Goal: Register for event/course

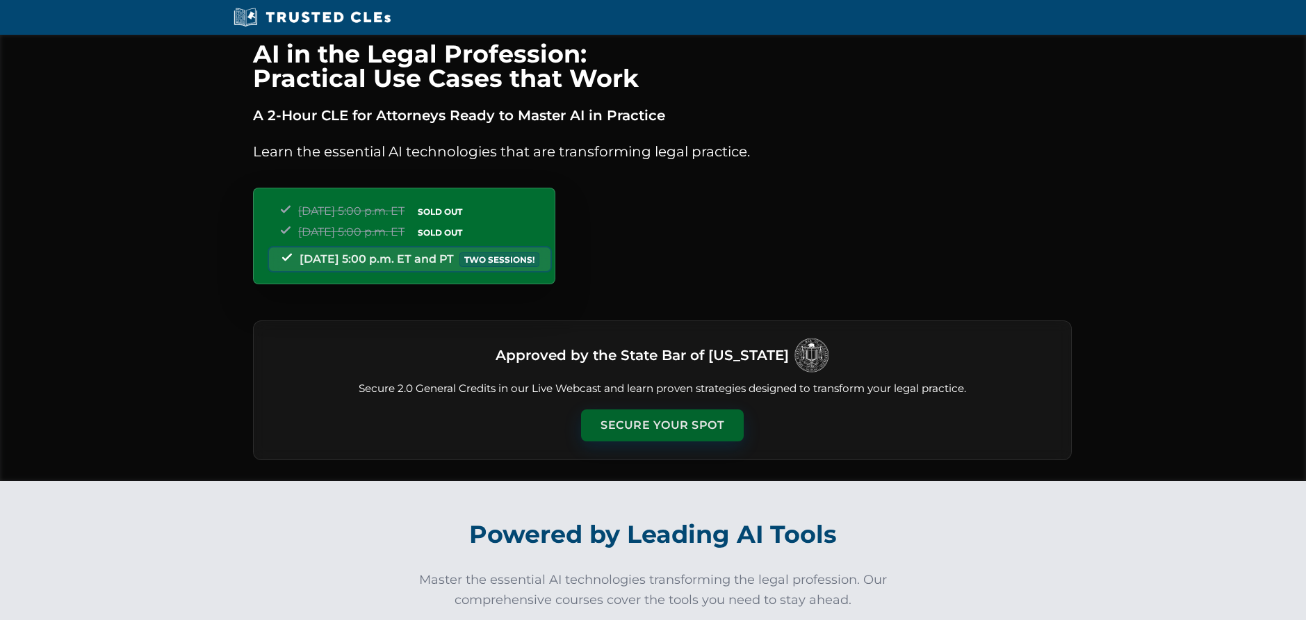
click at [689, 429] on button "Secure Your Spot" at bounding box center [662, 425] width 163 height 32
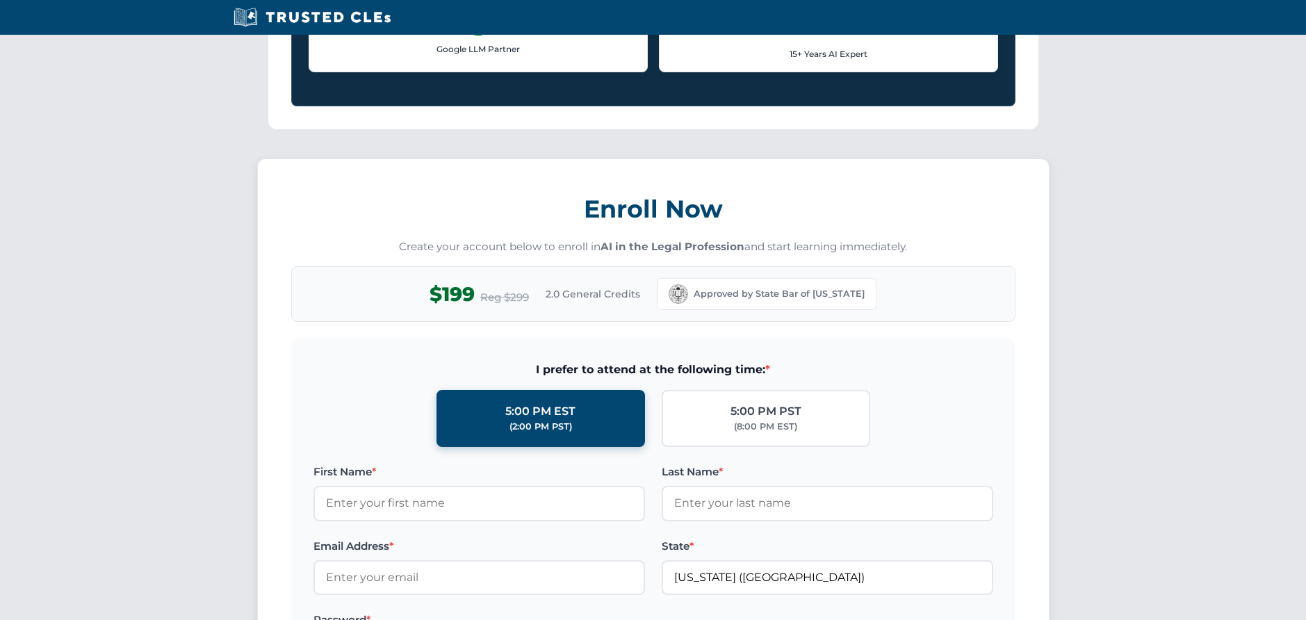
scroll to position [1200, 0]
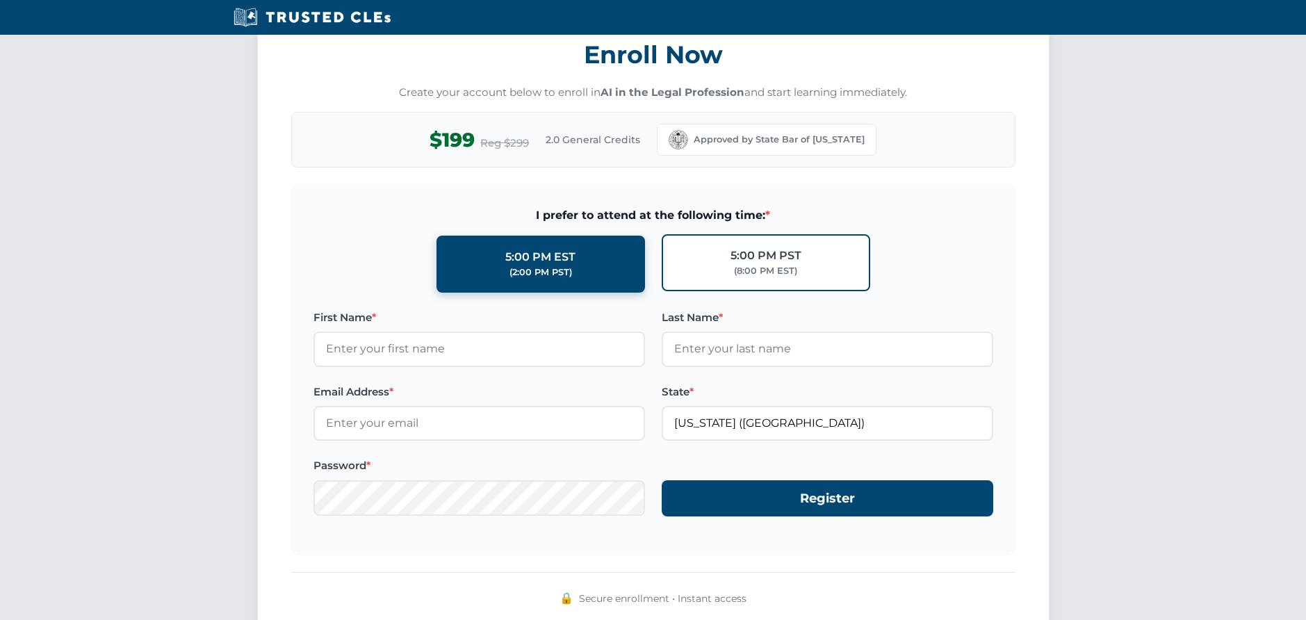
click at [750, 264] on div "(8:00 PM EST)" at bounding box center [765, 271] width 63 height 14
click at [0, 0] on input "5:00 PM PST (8:00 PM EST)" at bounding box center [0, 0] width 0 height 0
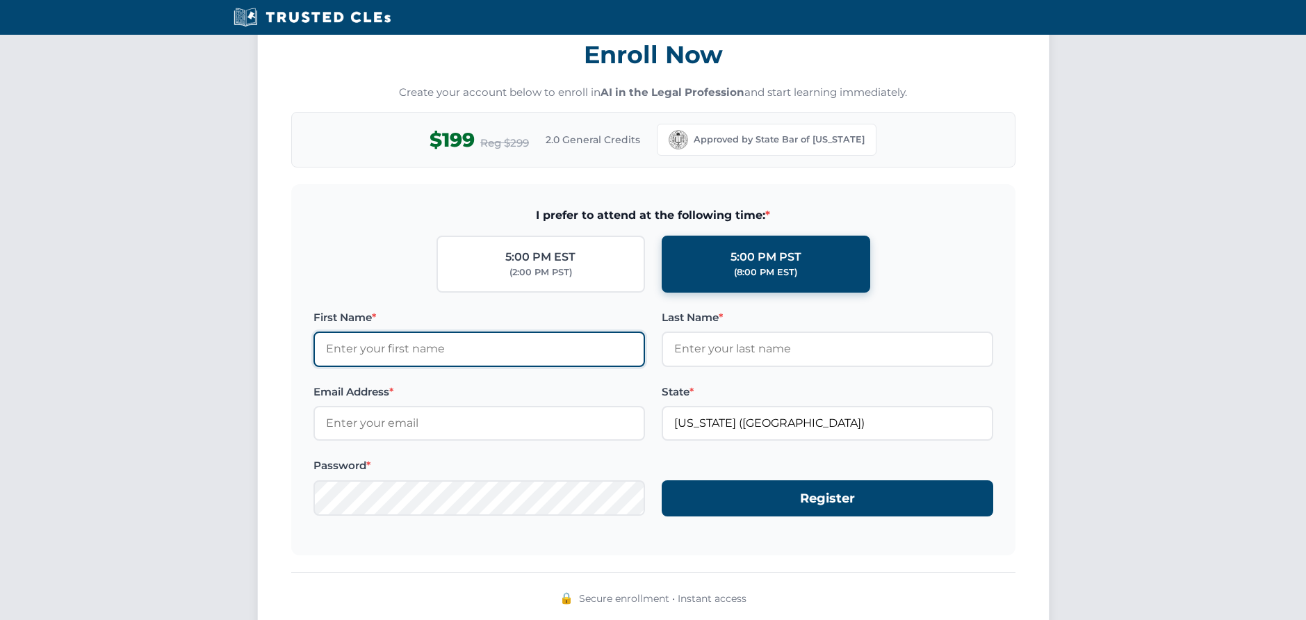
click at [502, 336] on input "First Name *" at bounding box center [478, 348] width 331 height 35
type input "Vladimir"
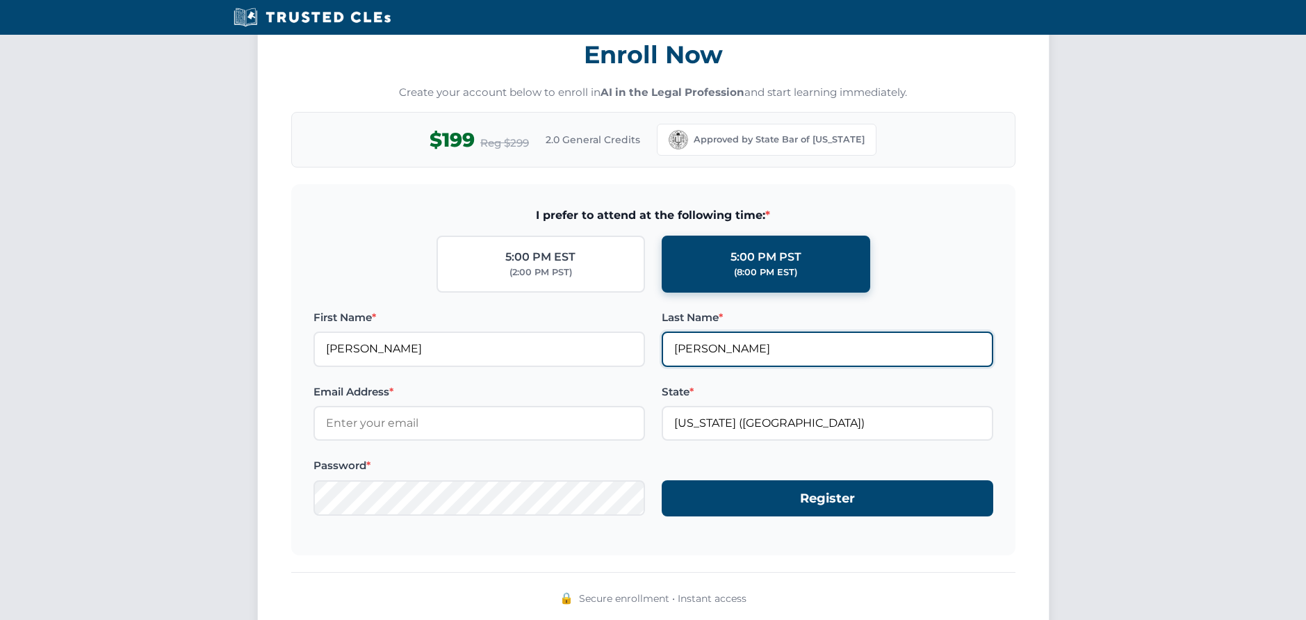
type input "Radovanov"
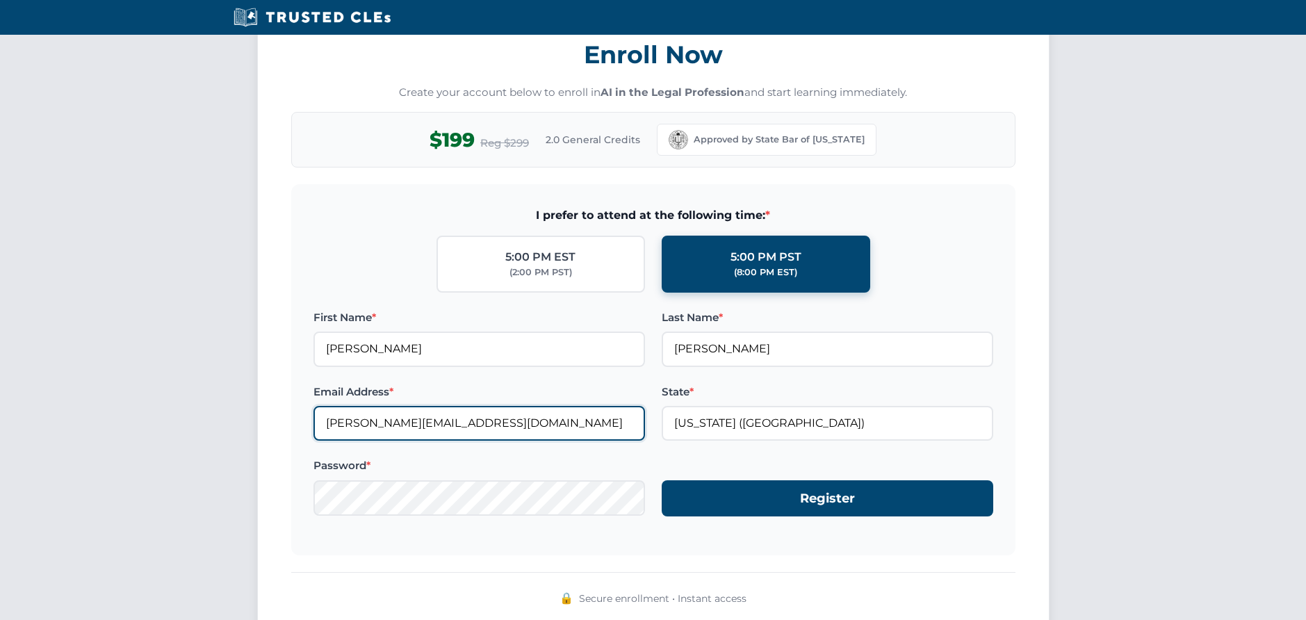
type input "vlad@vladradlaw.com"
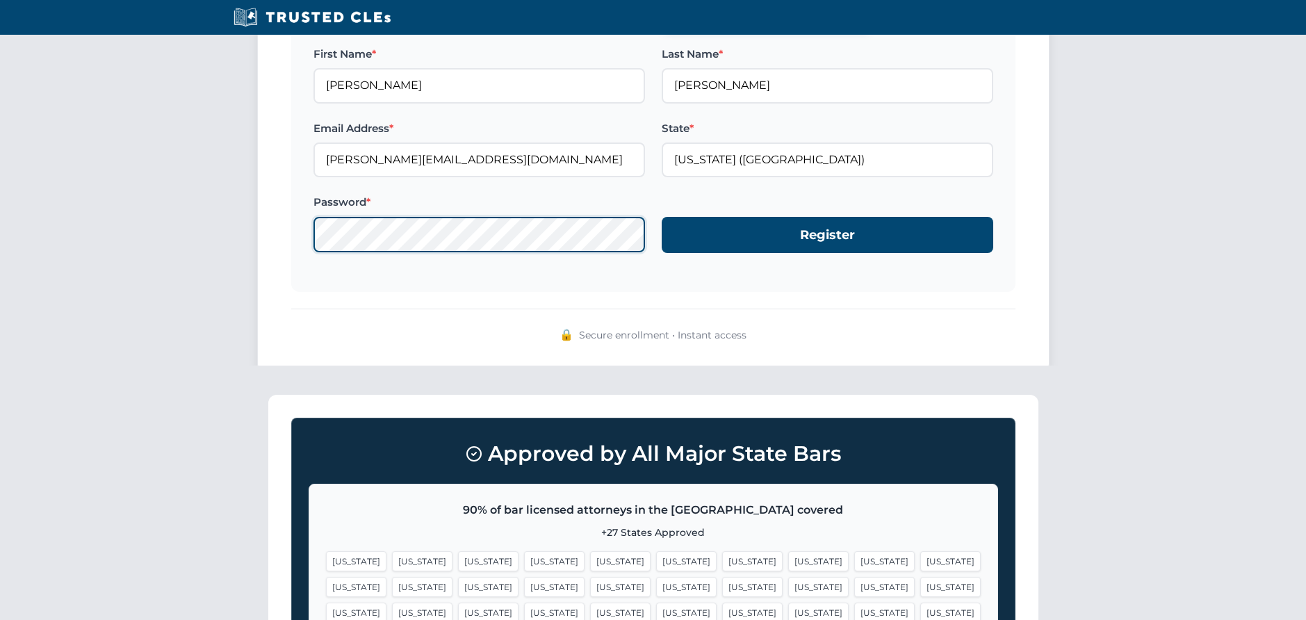
scroll to position [1463, 1]
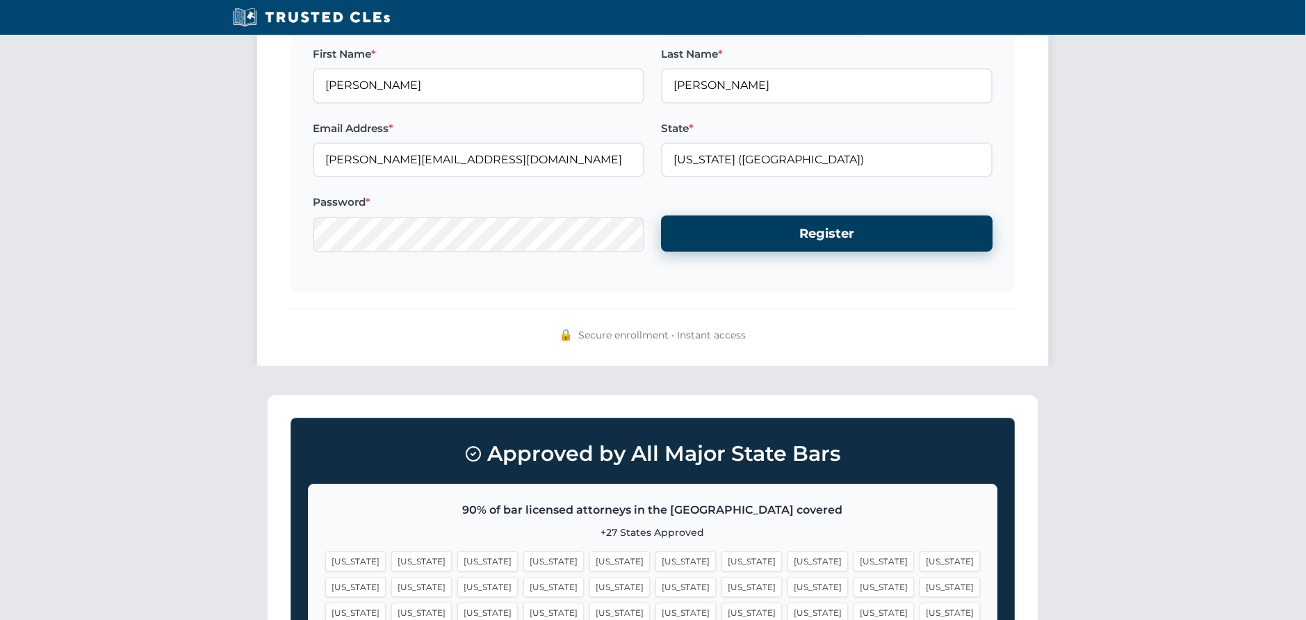
click at [773, 230] on button "Register" at bounding box center [826, 233] width 331 height 37
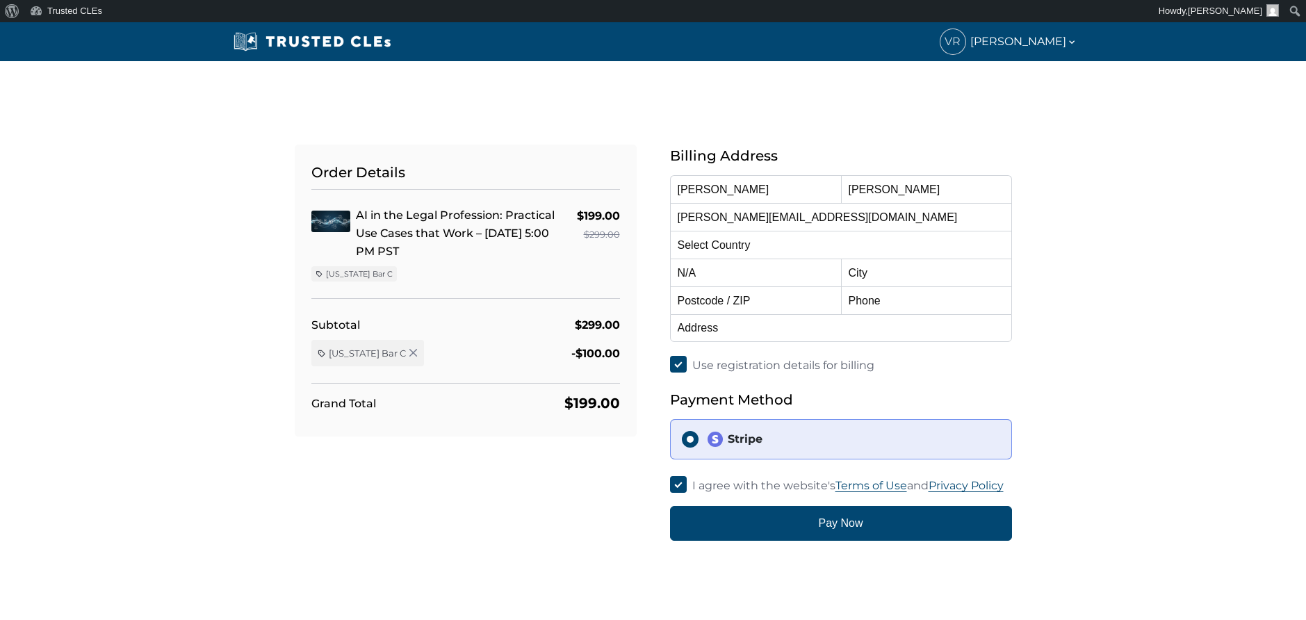
select select "[GEOGRAPHIC_DATA]"
select select "[US_STATE]"
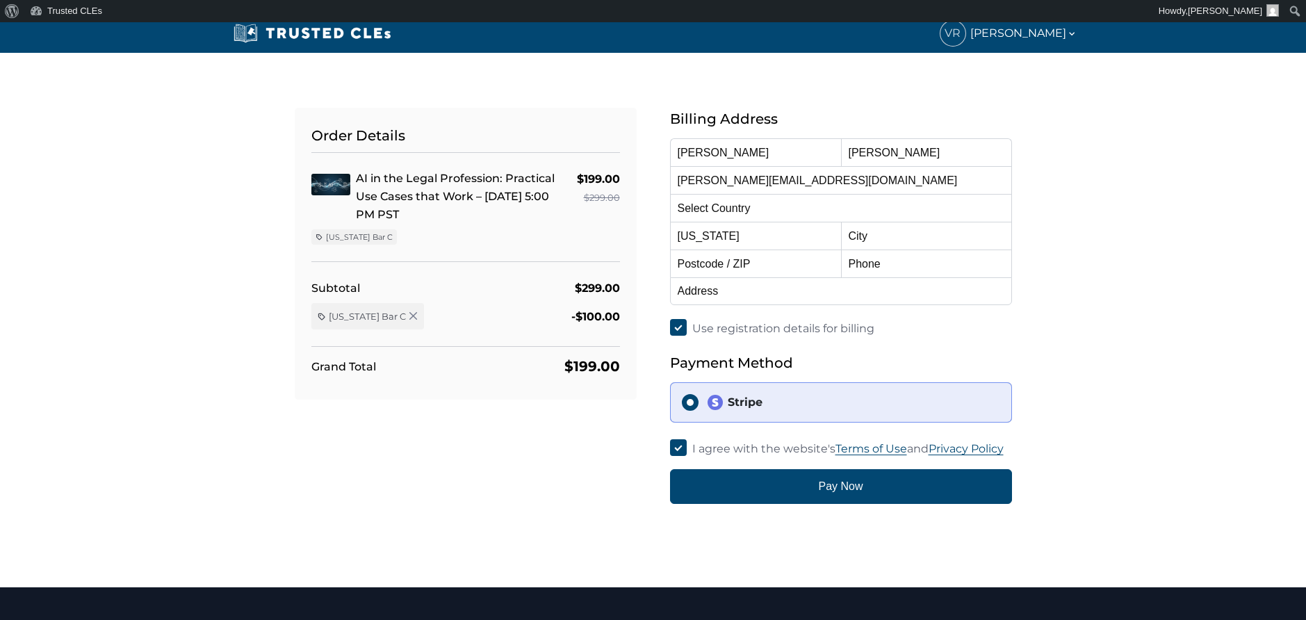
scroll to position [31, 0]
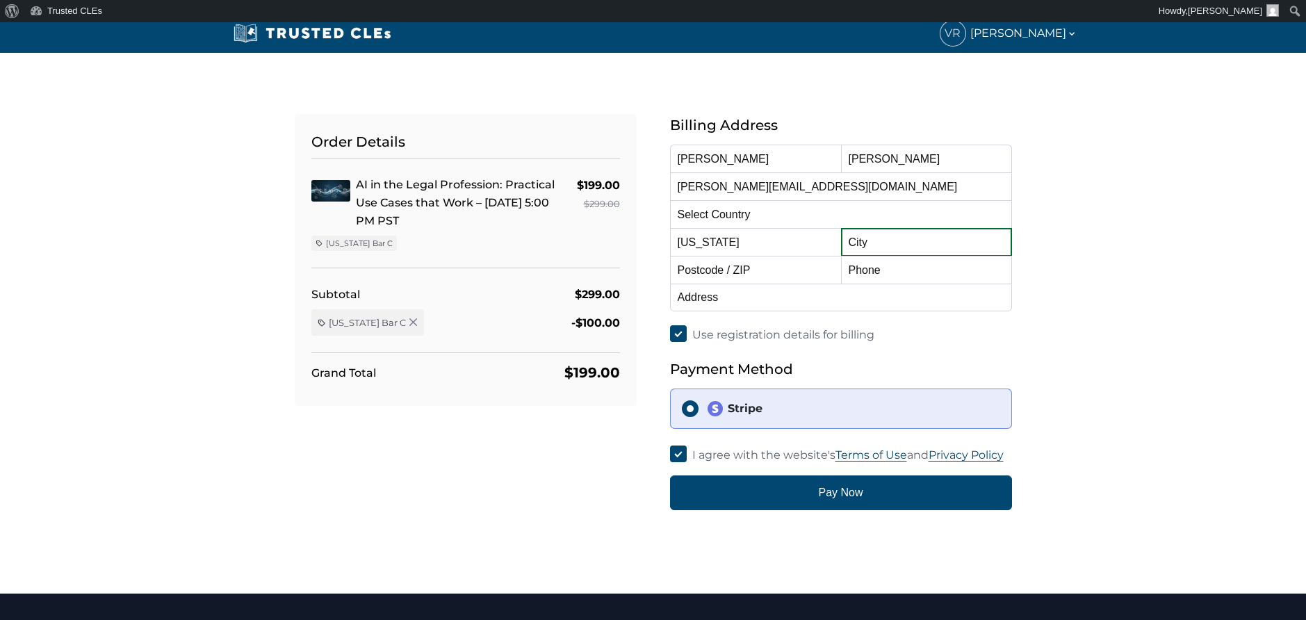
click at [939, 240] on input "text" at bounding box center [926, 242] width 171 height 28
type input "L"
type input "West Hollyood"
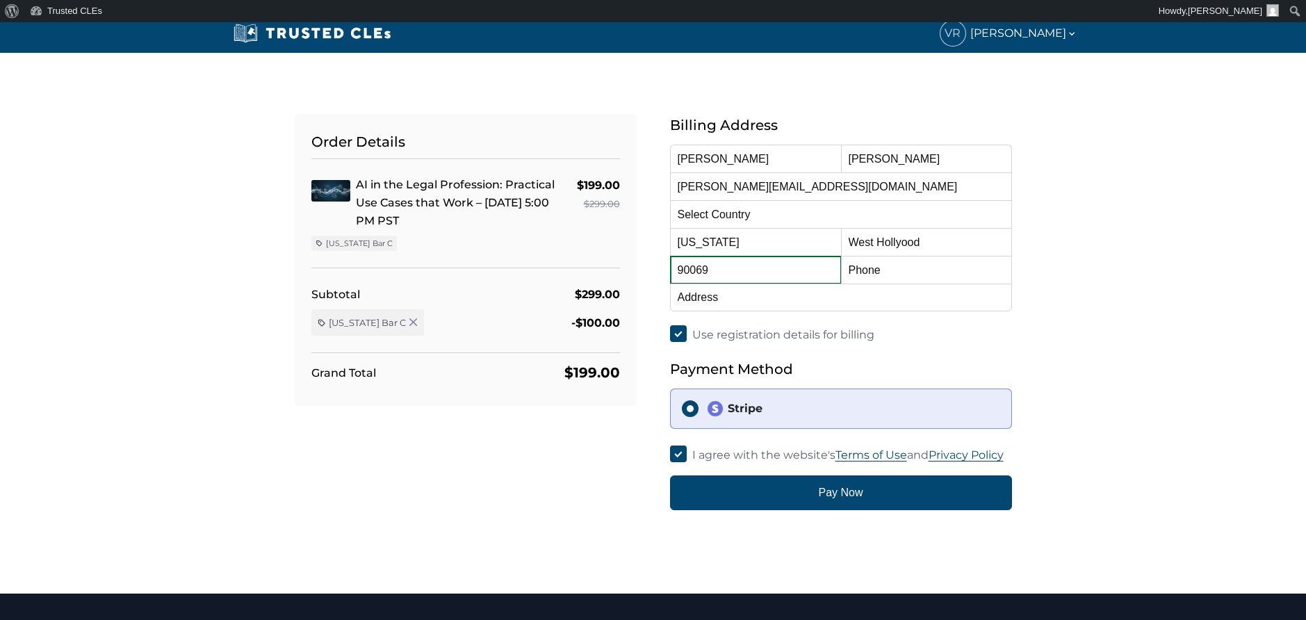
type input "90069"
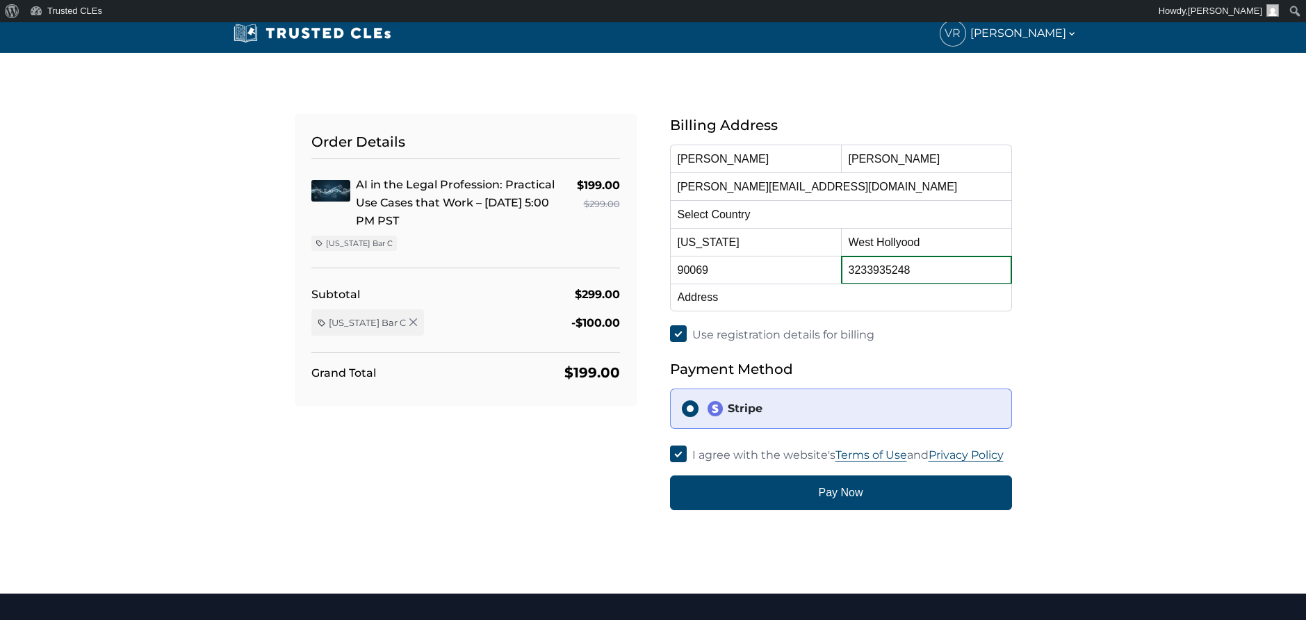
type input "3233935248"
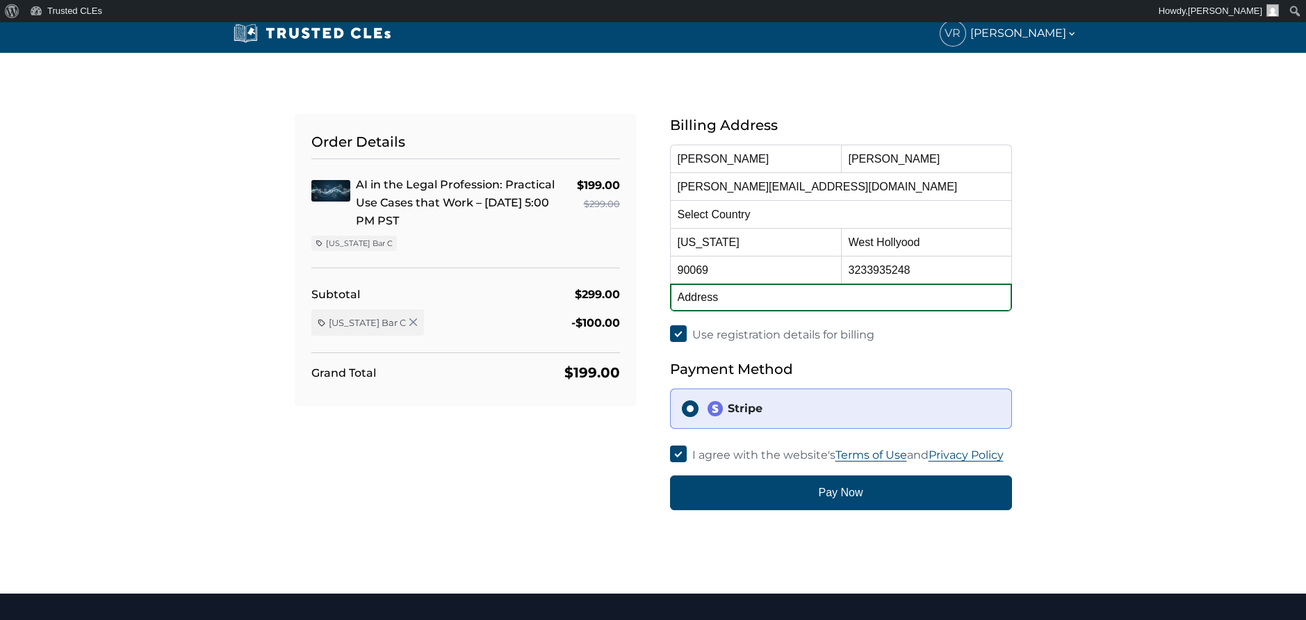
click at [745, 306] on input "text" at bounding box center [841, 297] width 342 height 28
click at [746, 303] on input "text" at bounding box center [841, 297] width 342 height 28
drag, startPoint x: 811, startPoint y: 297, endPoint x: 778, endPoint y: 297, distance: 32.7
click at [778, 297] on input "1140 Alta Loma Rd., #104, West Hollywood, CA 90069" at bounding box center [841, 297] width 342 height 28
type input "1140 Alta Loma Rd. West Hollywood, CA 90069"
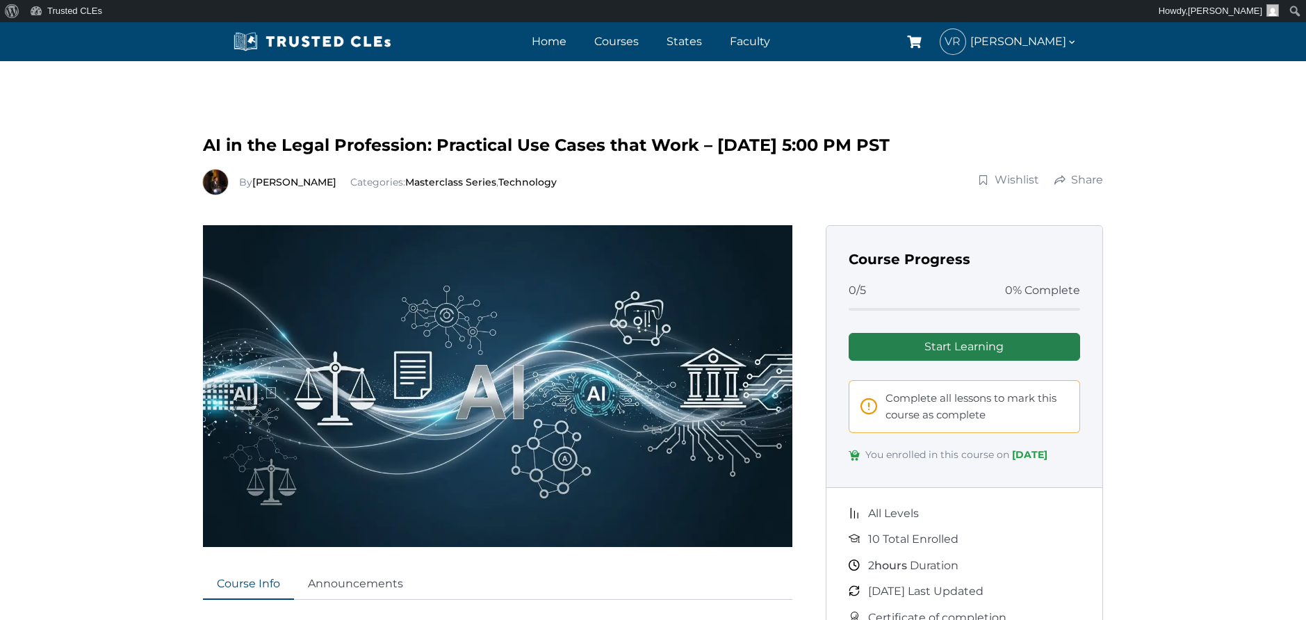
click at [937, 348] on link "Start Learning" at bounding box center [964, 347] width 232 height 28
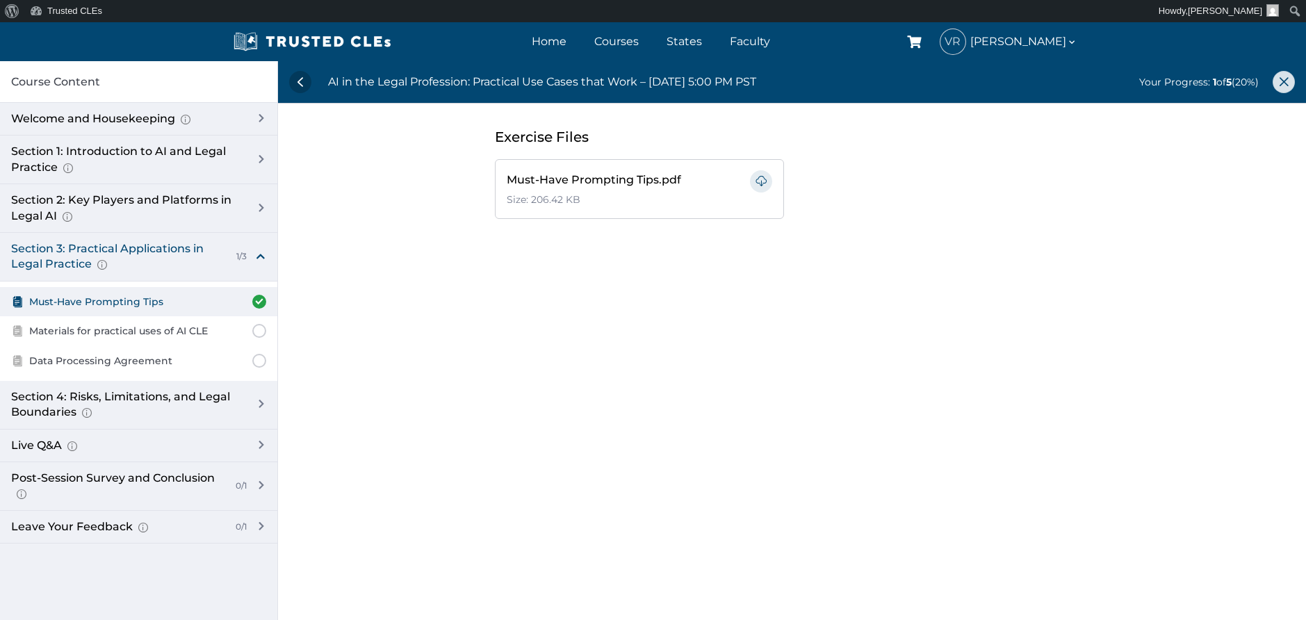
click at [1285, 83] on link at bounding box center [1283, 82] width 22 height 22
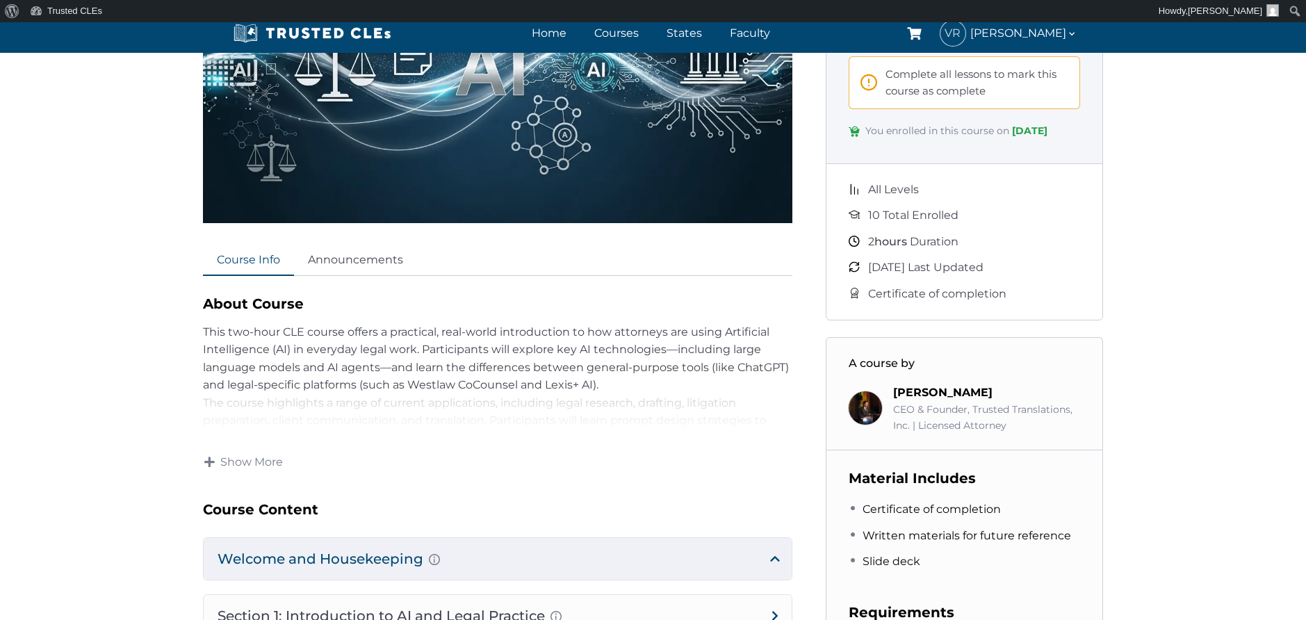
scroll to position [329, 0]
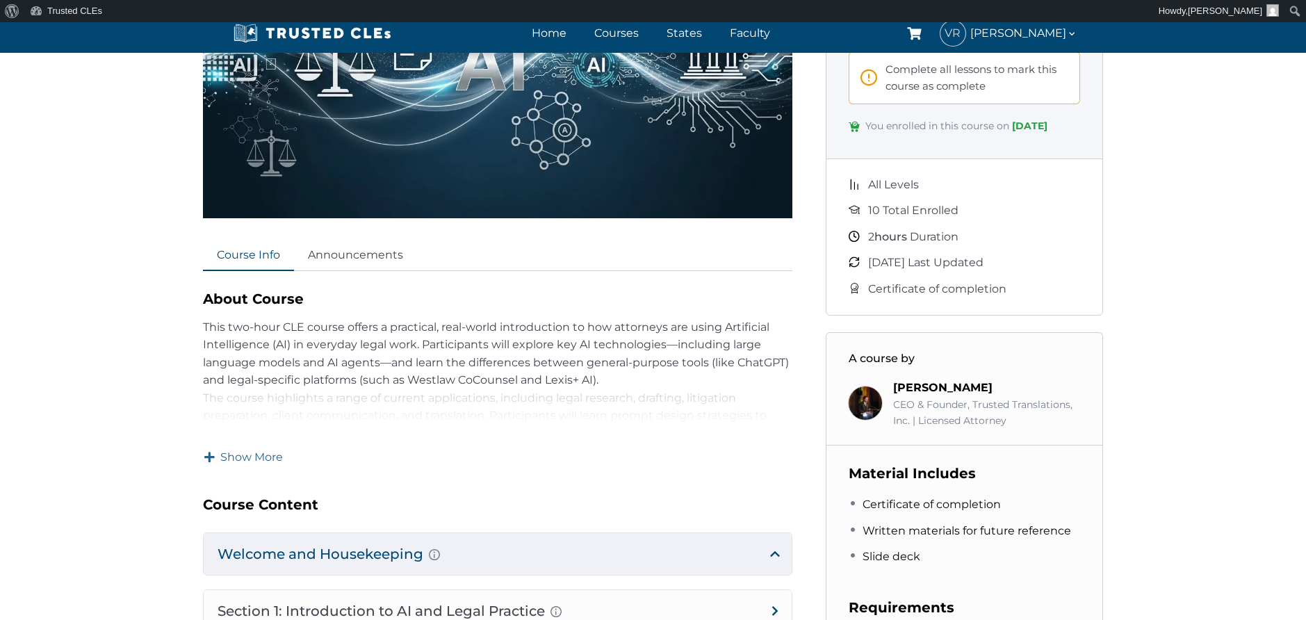
click at [225, 459] on span "Show More" at bounding box center [251, 457] width 63 height 15
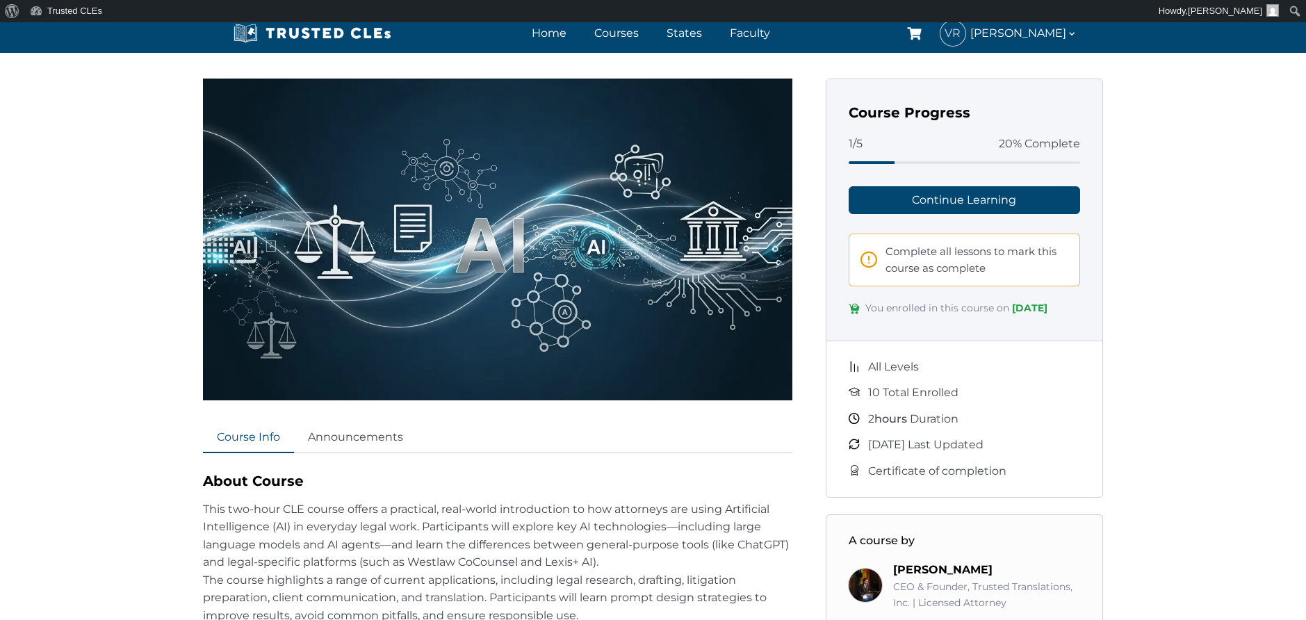
scroll to position [131, 0]
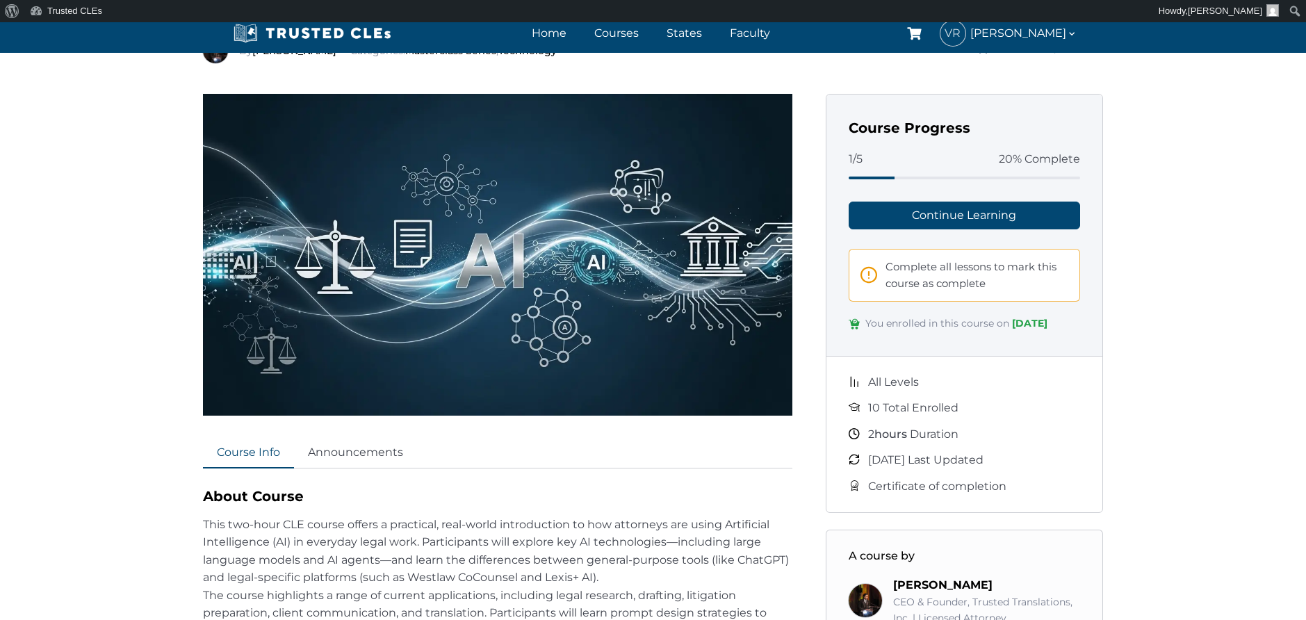
click at [445, 270] on img at bounding box center [497, 255] width 589 height 322
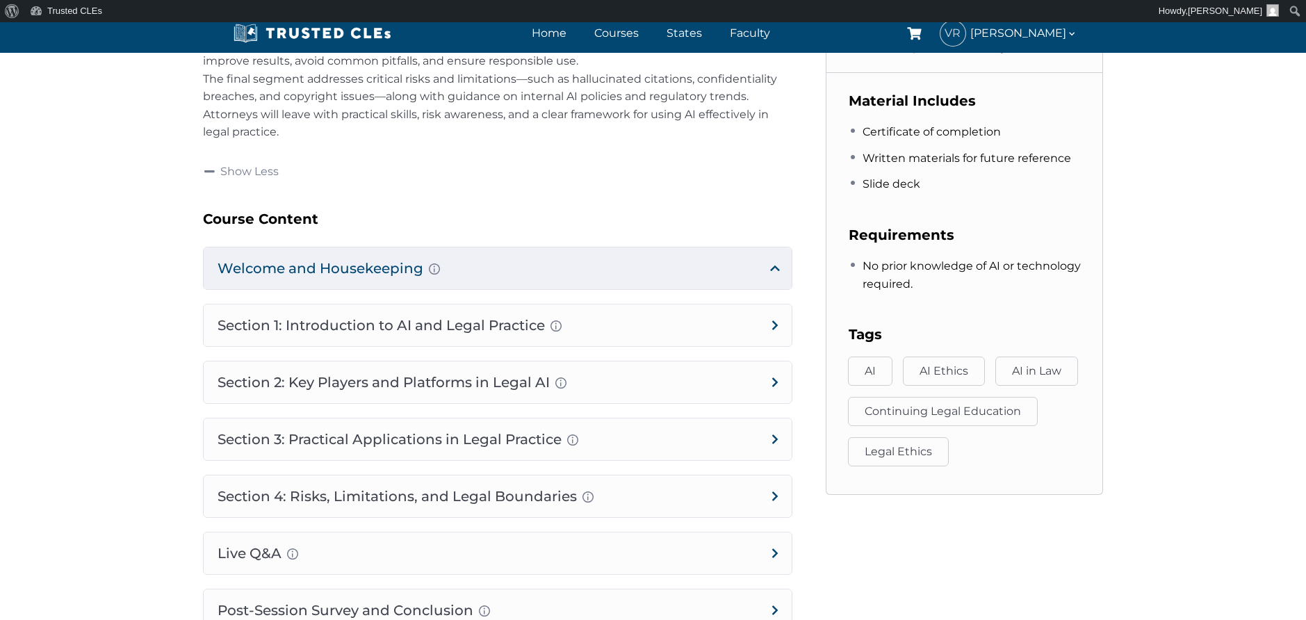
scroll to position [706, 0]
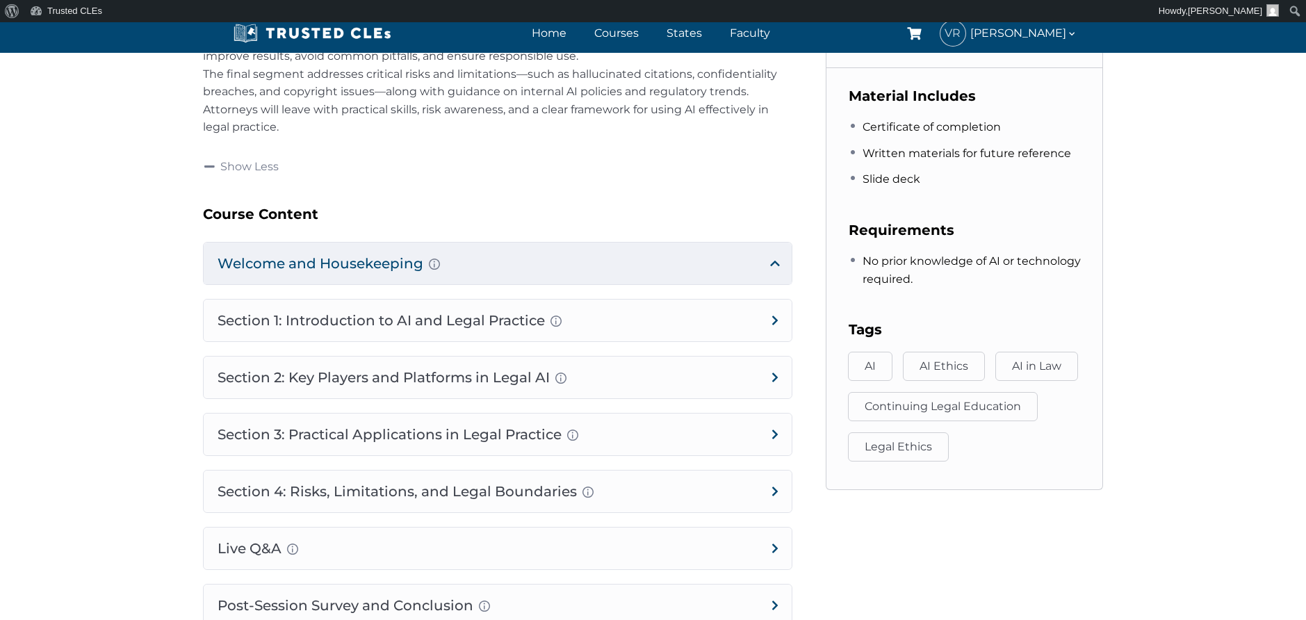
click at [462, 339] on div "Welcome and Housekeeping Introduction of presenters and overview of course stru…" at bounding box center [497, 463] width 589 height 442
click at [465, 330] on h4 "Section 1: Introduction to AI and Legal Practice Overview of Artificial Intelli…" at bounding box center [498, 320] width 588 height 42
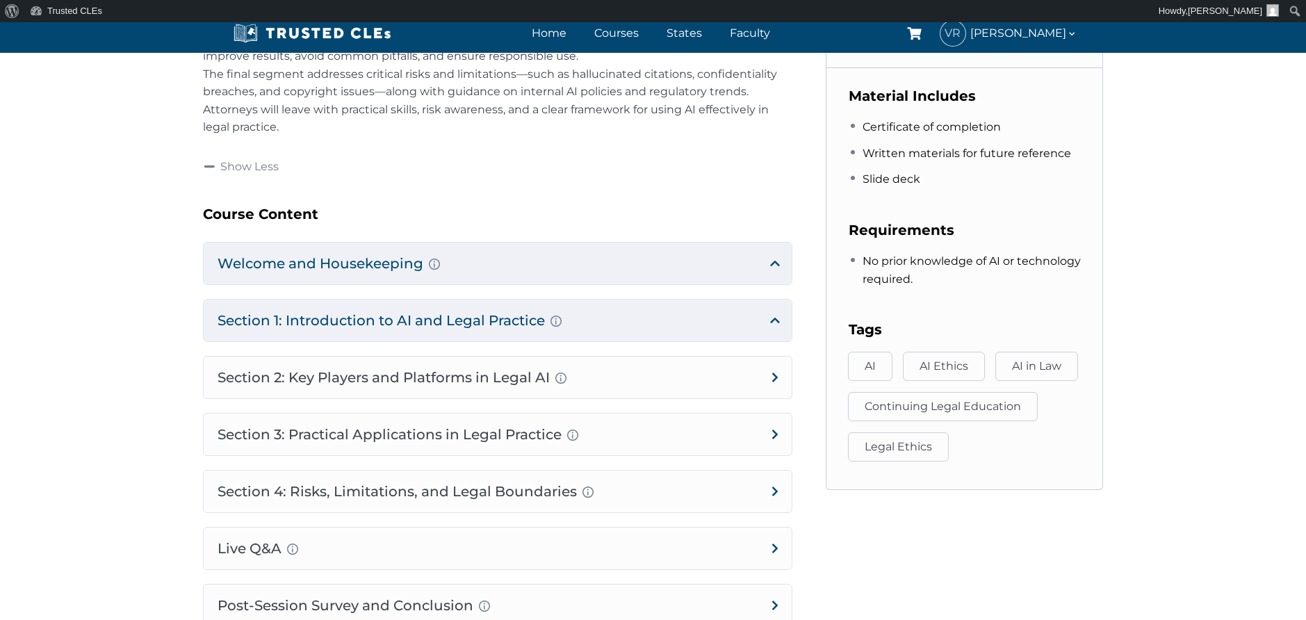
click at [619, 308] on h4 "Section 1: Introduction to AI and Legal Practice Overview of Artificial Intelli…" at bounding box center [498, 320] width 588 height 42
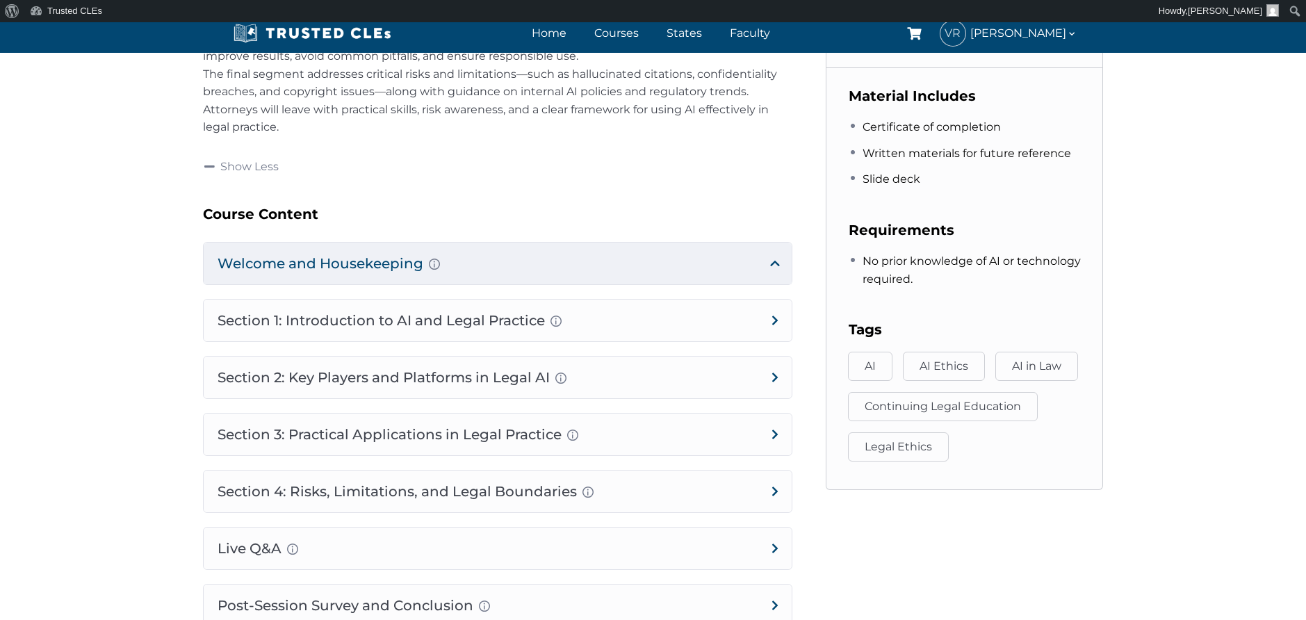
scroll to position [538, 0]
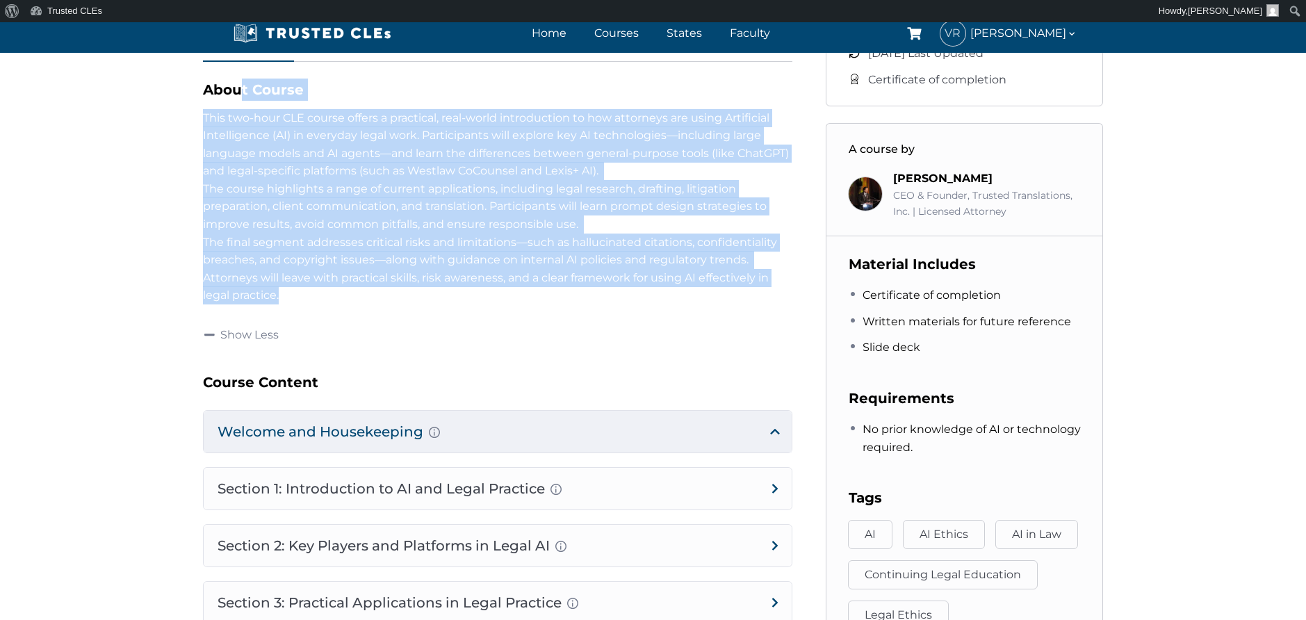
drag, startPoint x: 203, startPoint y: 92, endPoint x: 381, endPoint y: 284, distance: 261.6
click at [381, 284] on div "About Course This two-hour CLE course offers a practical, real-world introducti…" at bounding box center [497, 192] width 589 height 227
copy div "Lorem Ipsumd Sita con-adip ELI seddoe tempor i utlaboree, dolo-magna aliquaenim…"
